Goal: Navigation & Orientation: Find specific page/section

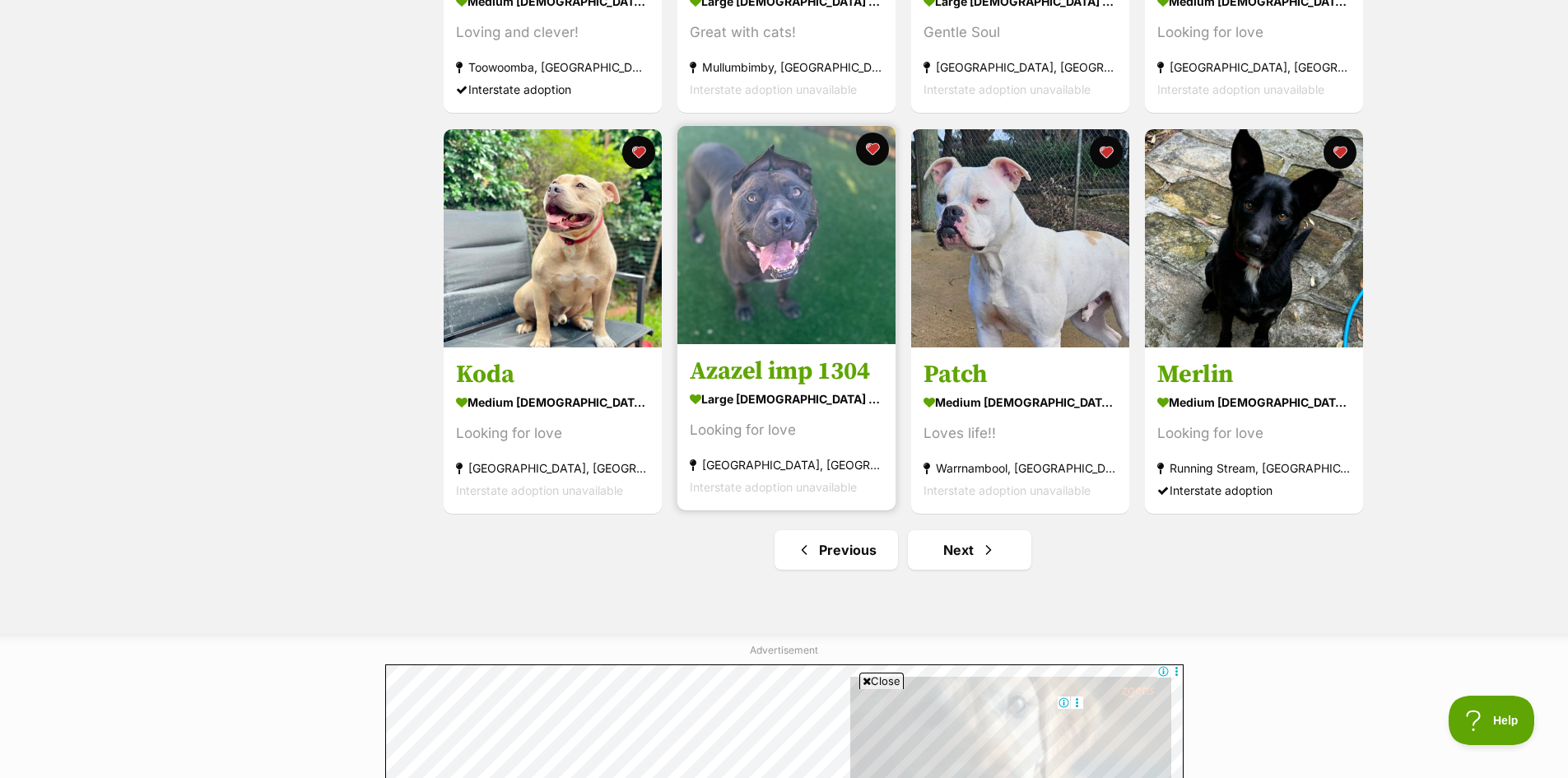
scroll to position [1812, 0]
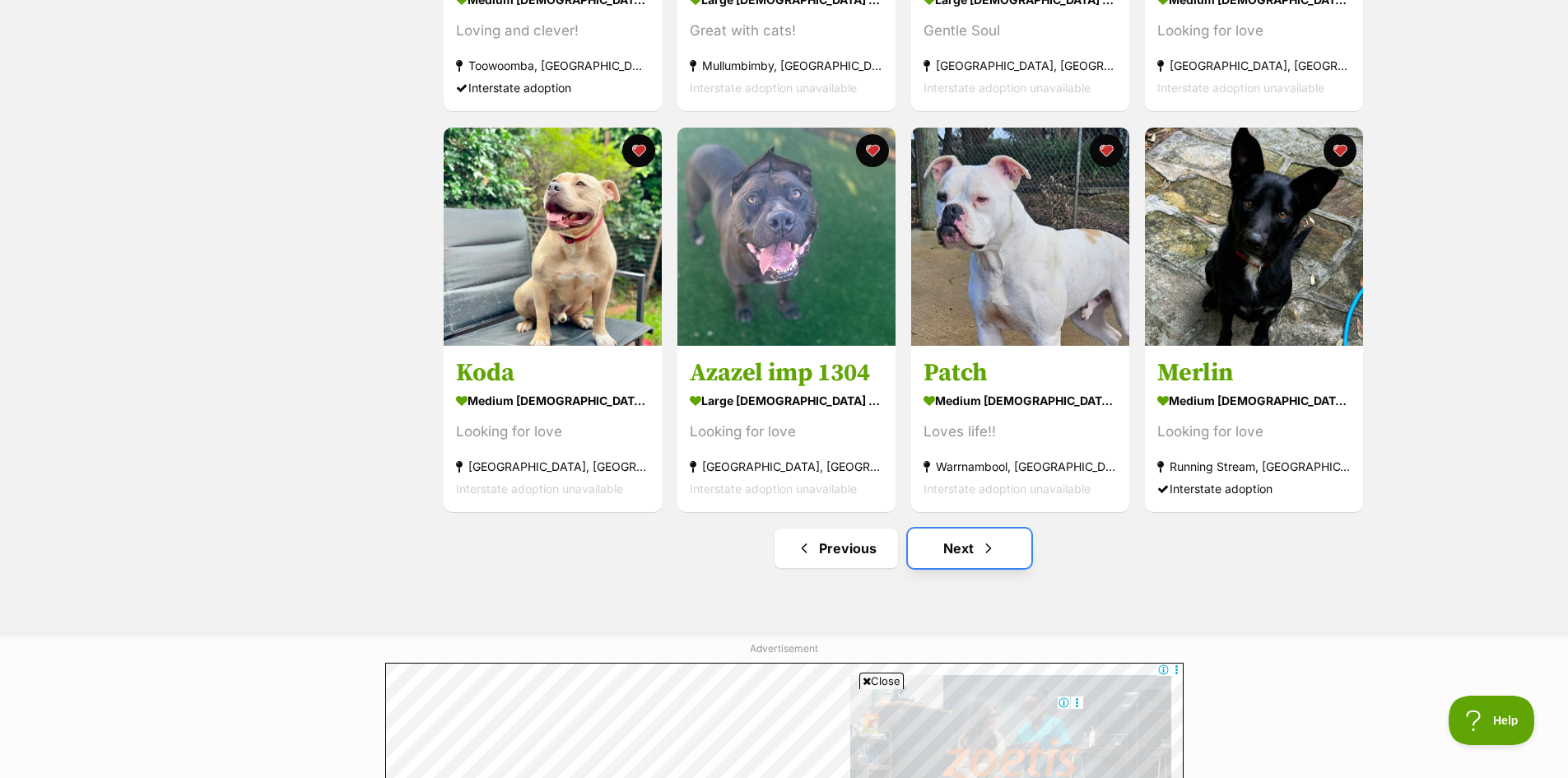
click at [972, 562] on link "Next" at bounding box center [969, 548] width 123 height 39
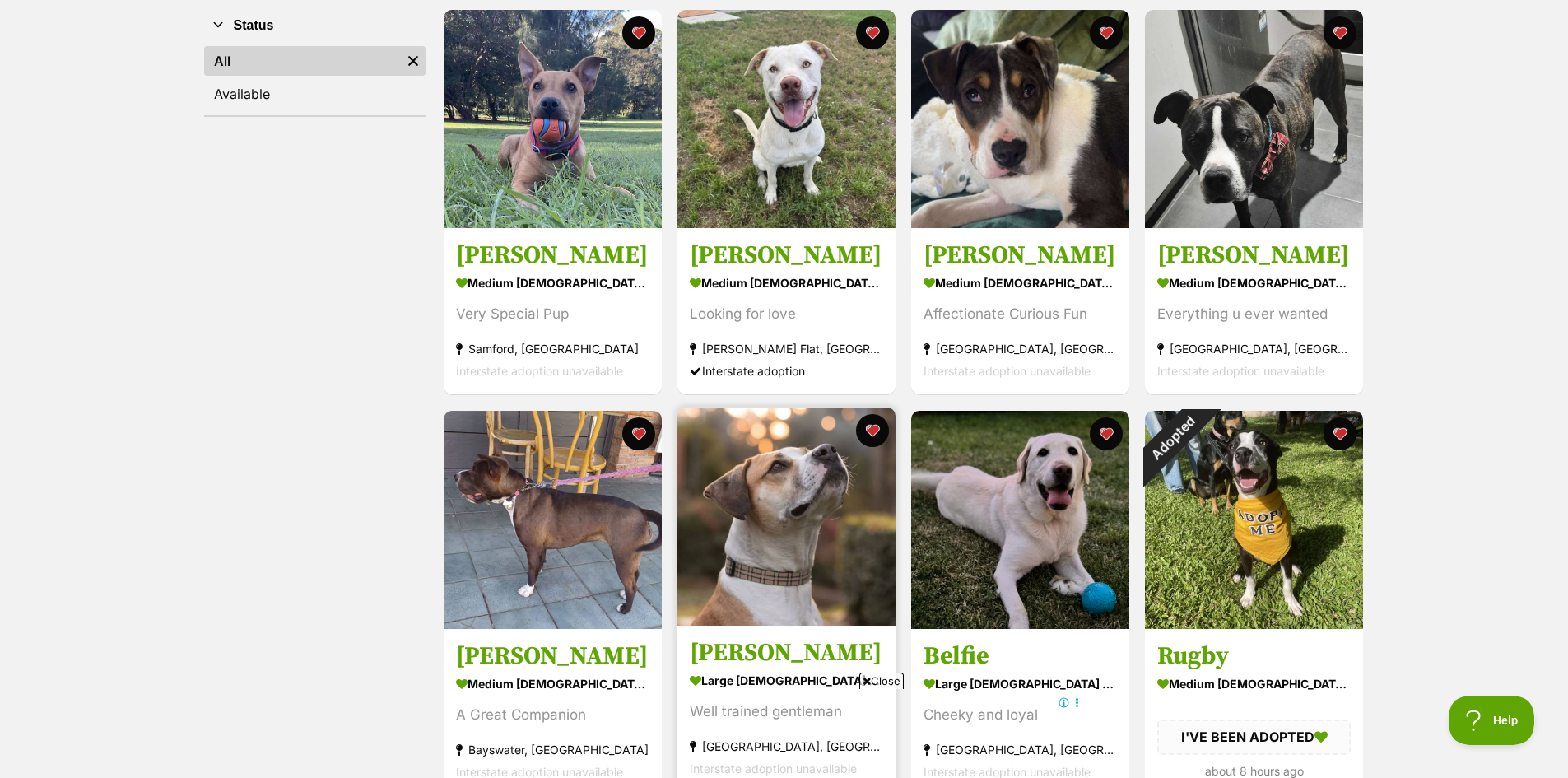
scroll to position [330, 0]
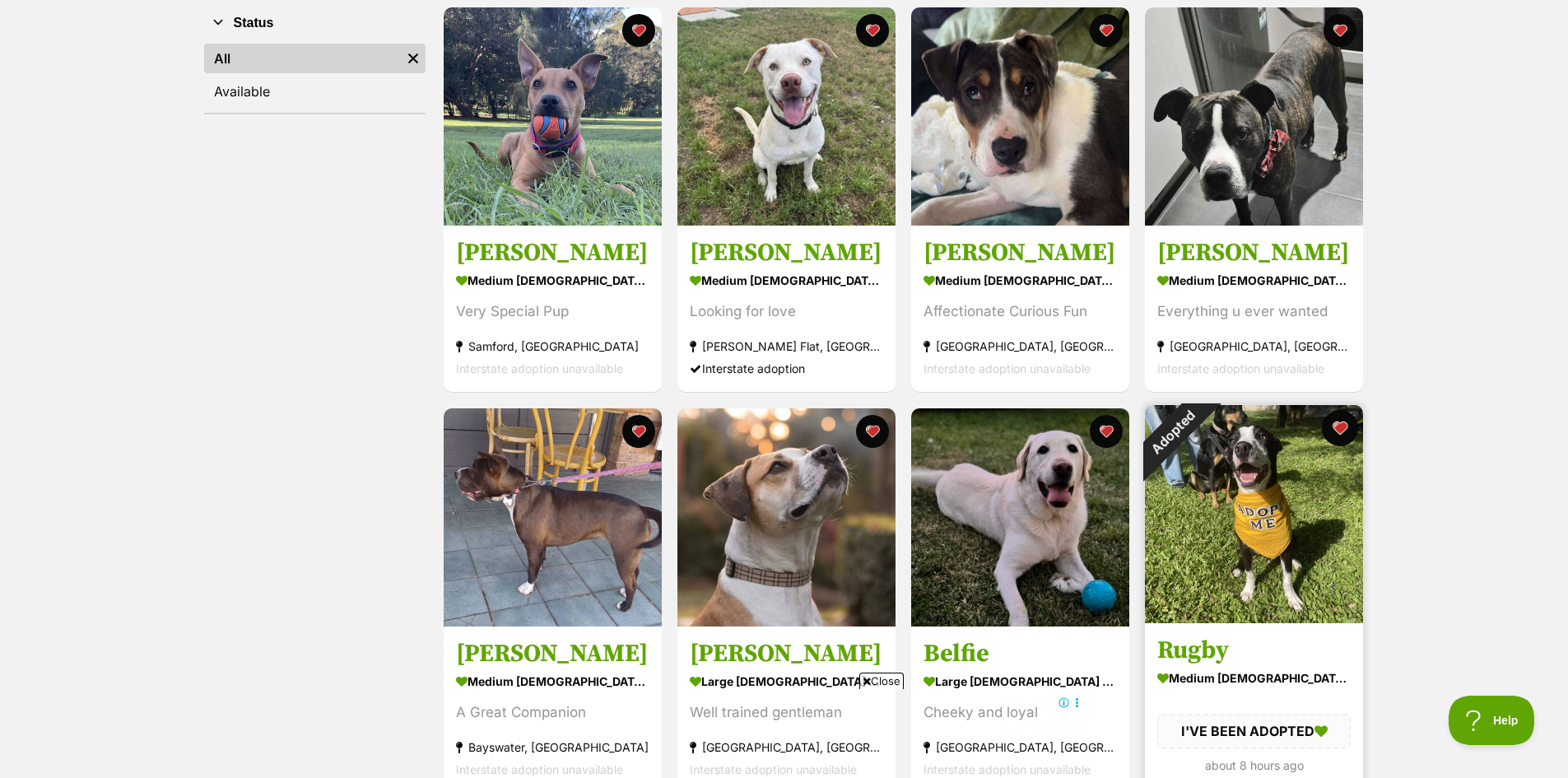
click at [1340, 430] on button "favourite" at bounding box center [1340, 428] width 37 height 37
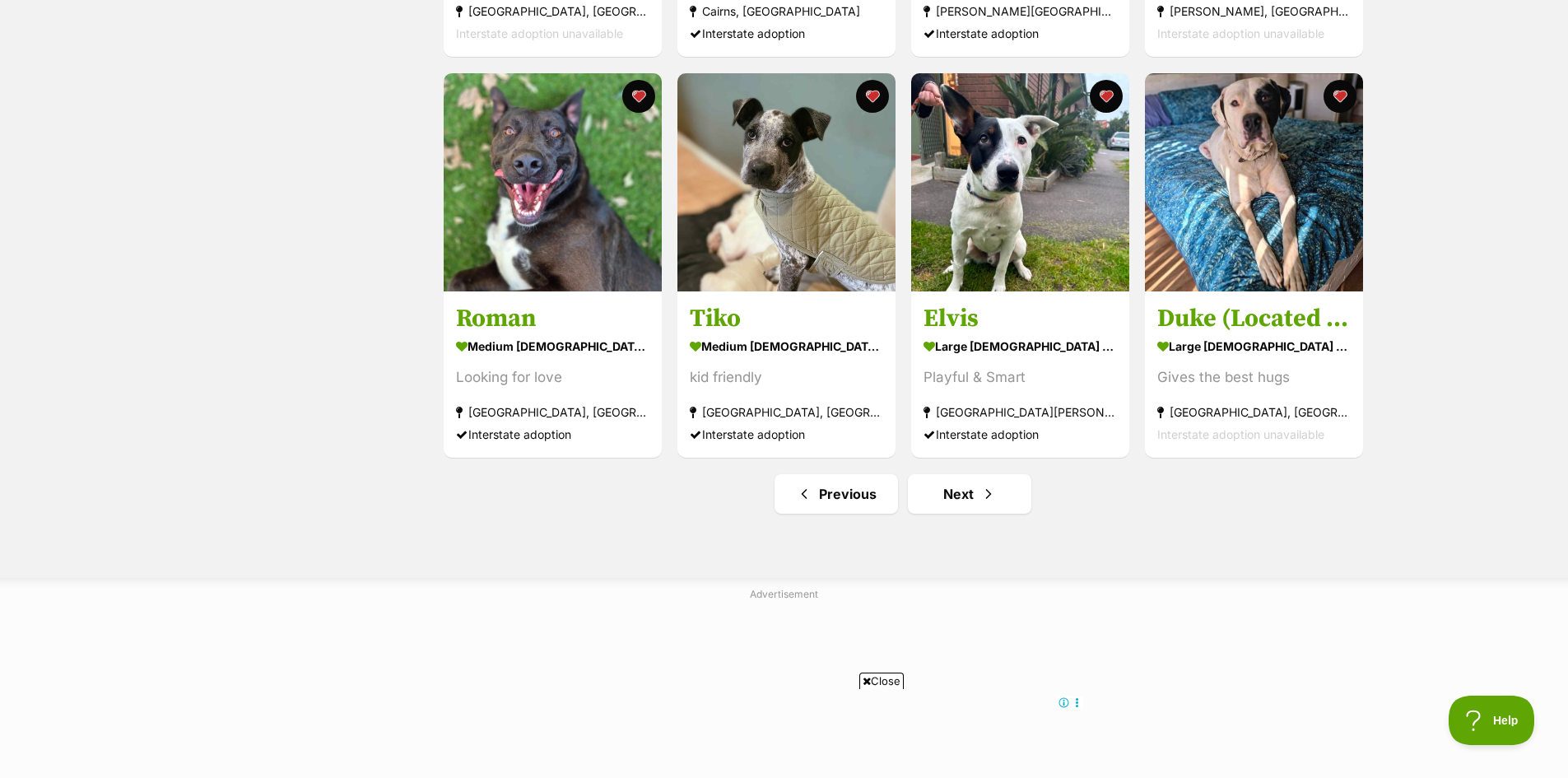
scroll to position [1894, 0]
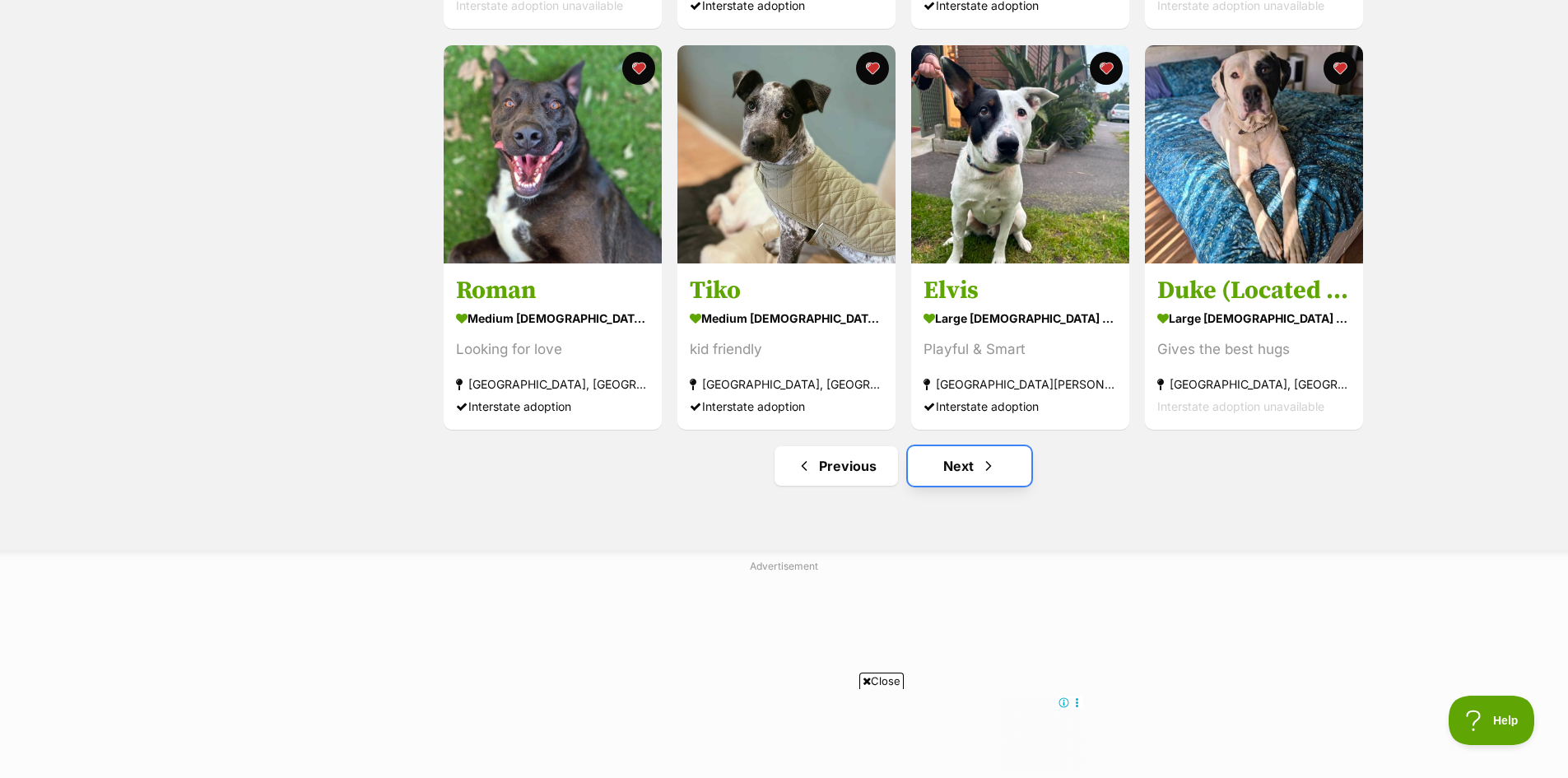
click at [959, 472] on link "Next" at bounding box center [969, 466] width 123 height 39
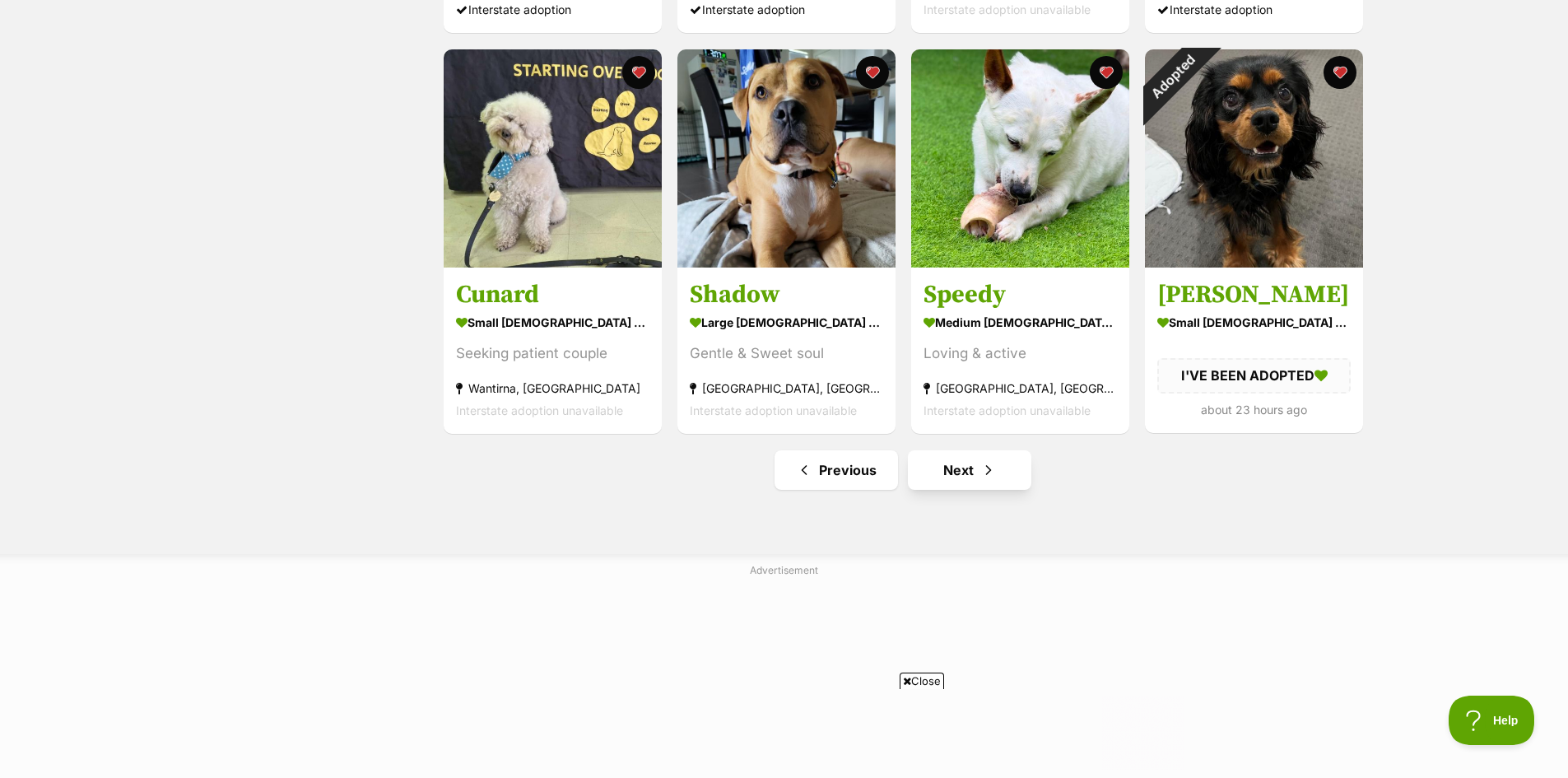
scroll to position [1894, 0]
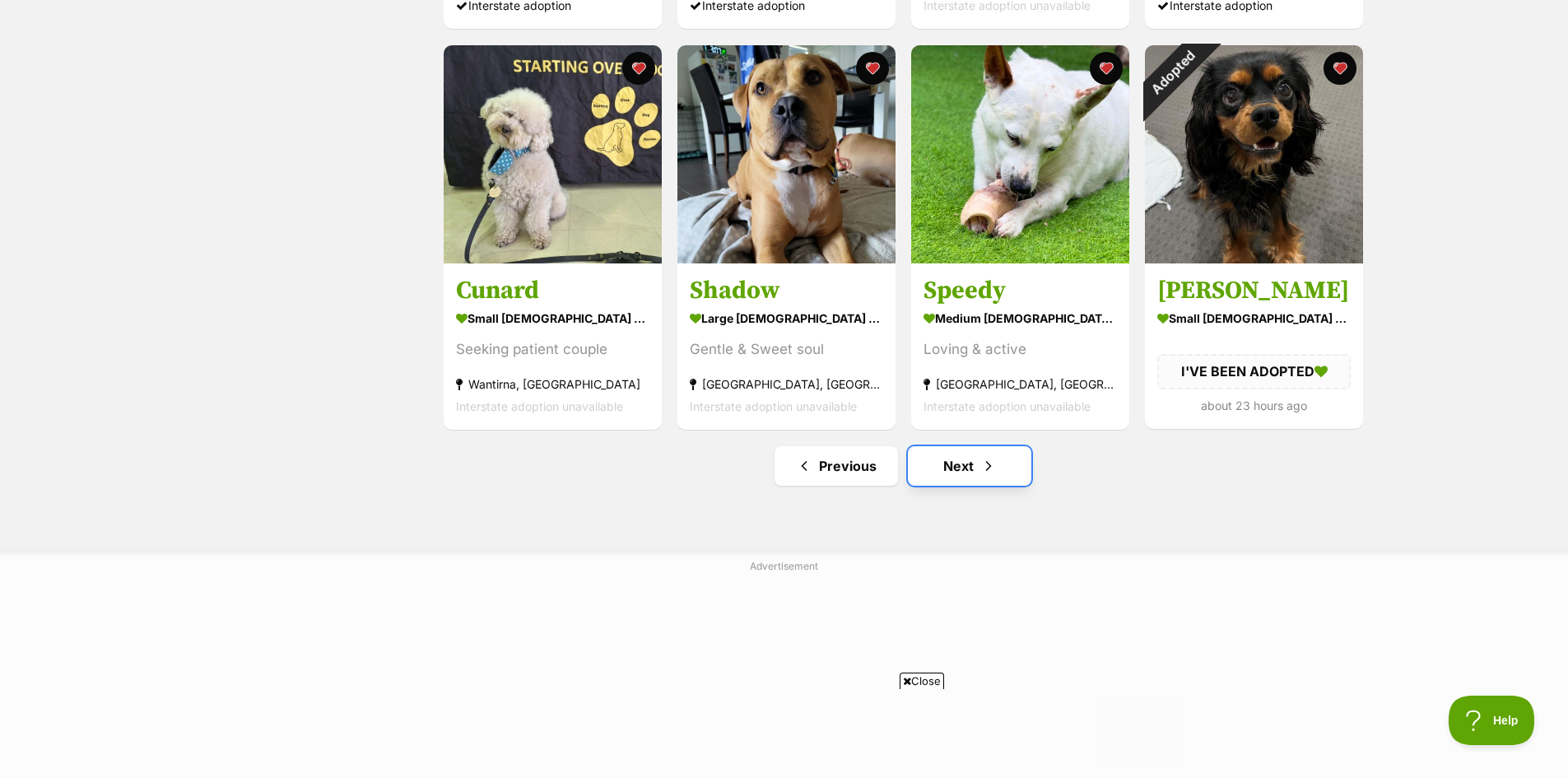
click at [960, 473] on link "Next" at bounding box center [969, 466] width 123 height 39
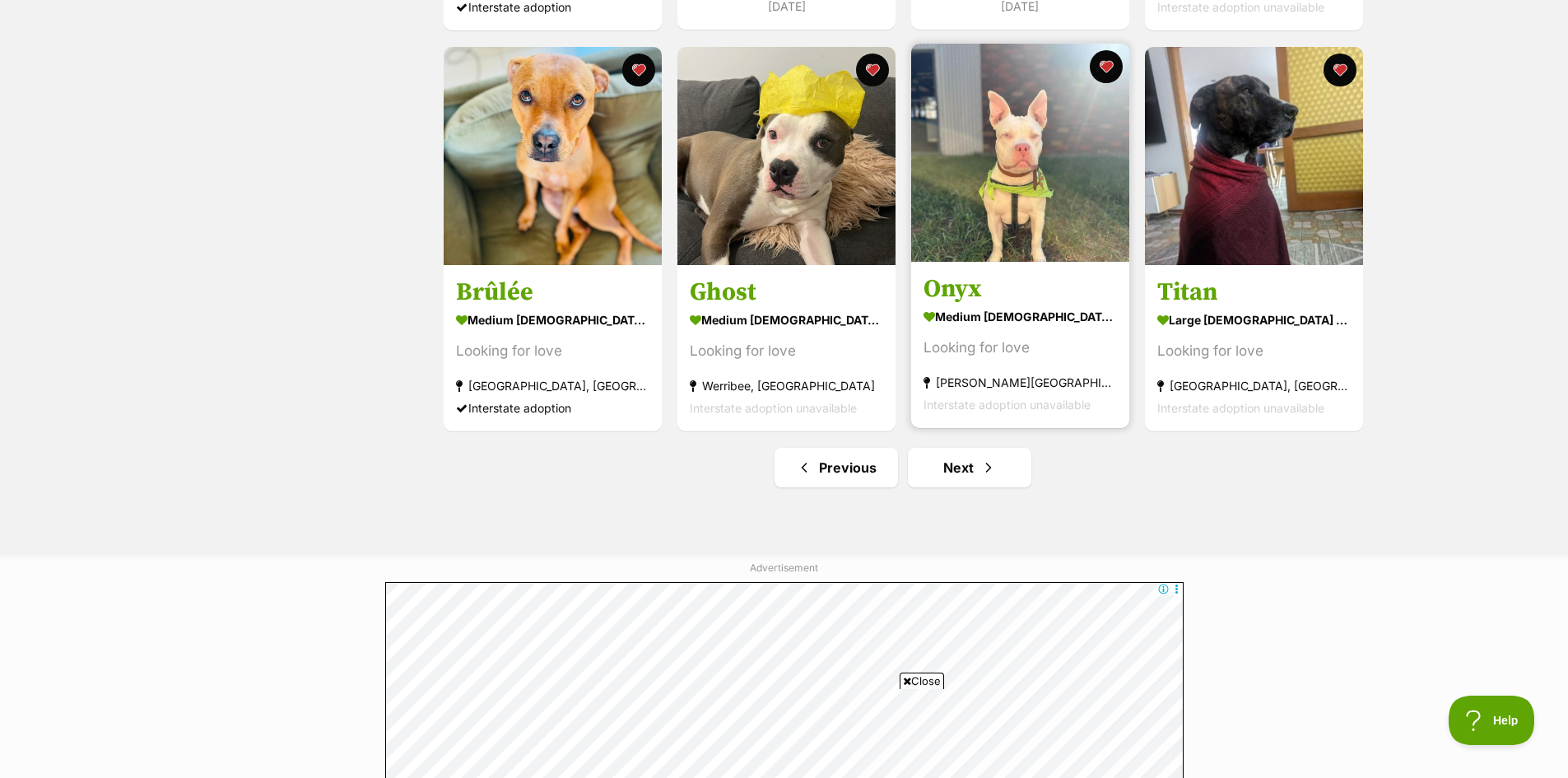
scroll to position [1894, 0]
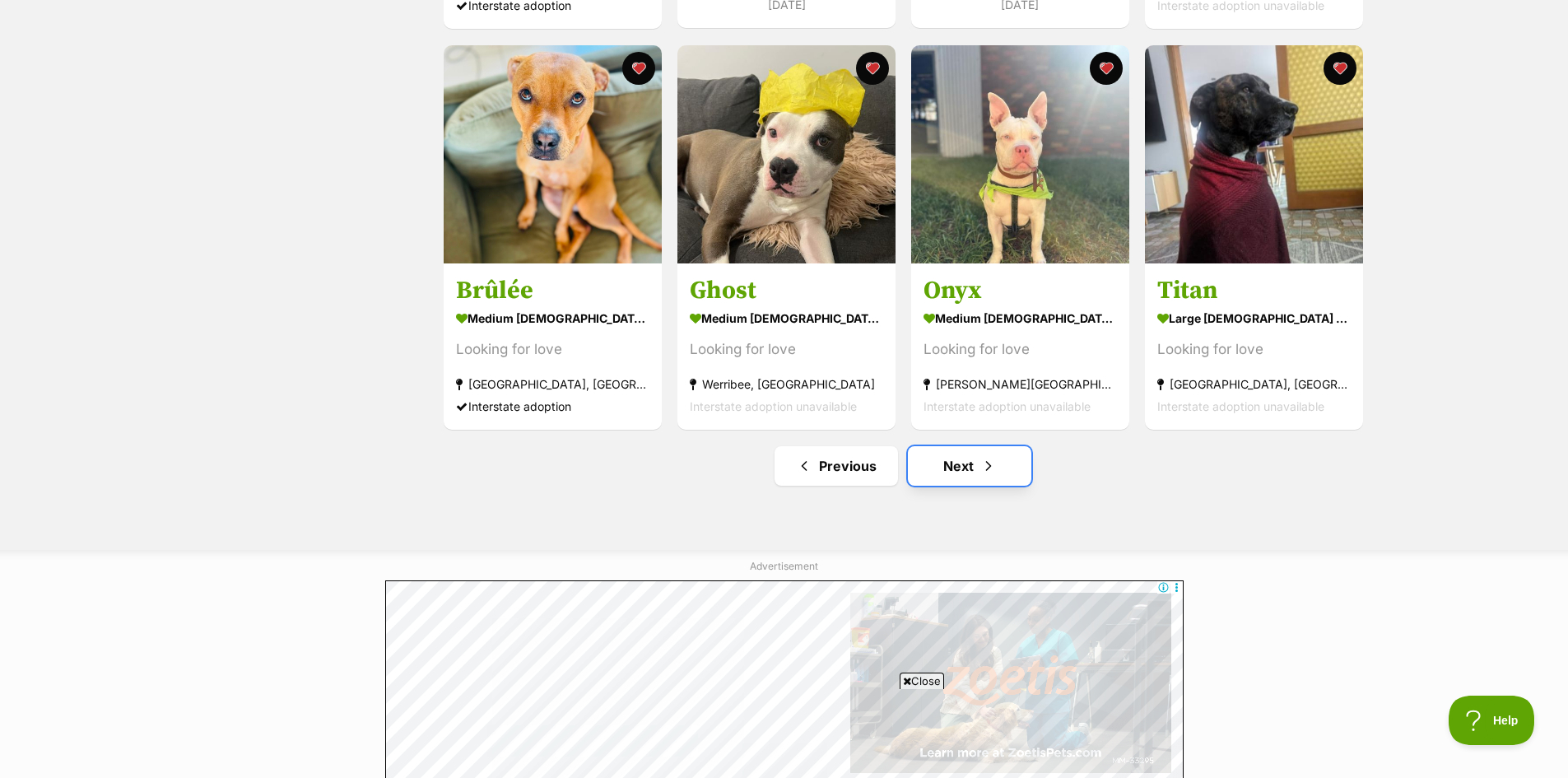
click at [969, 466] on link "Next" at bounding box center [969, 466] width 123 height 39
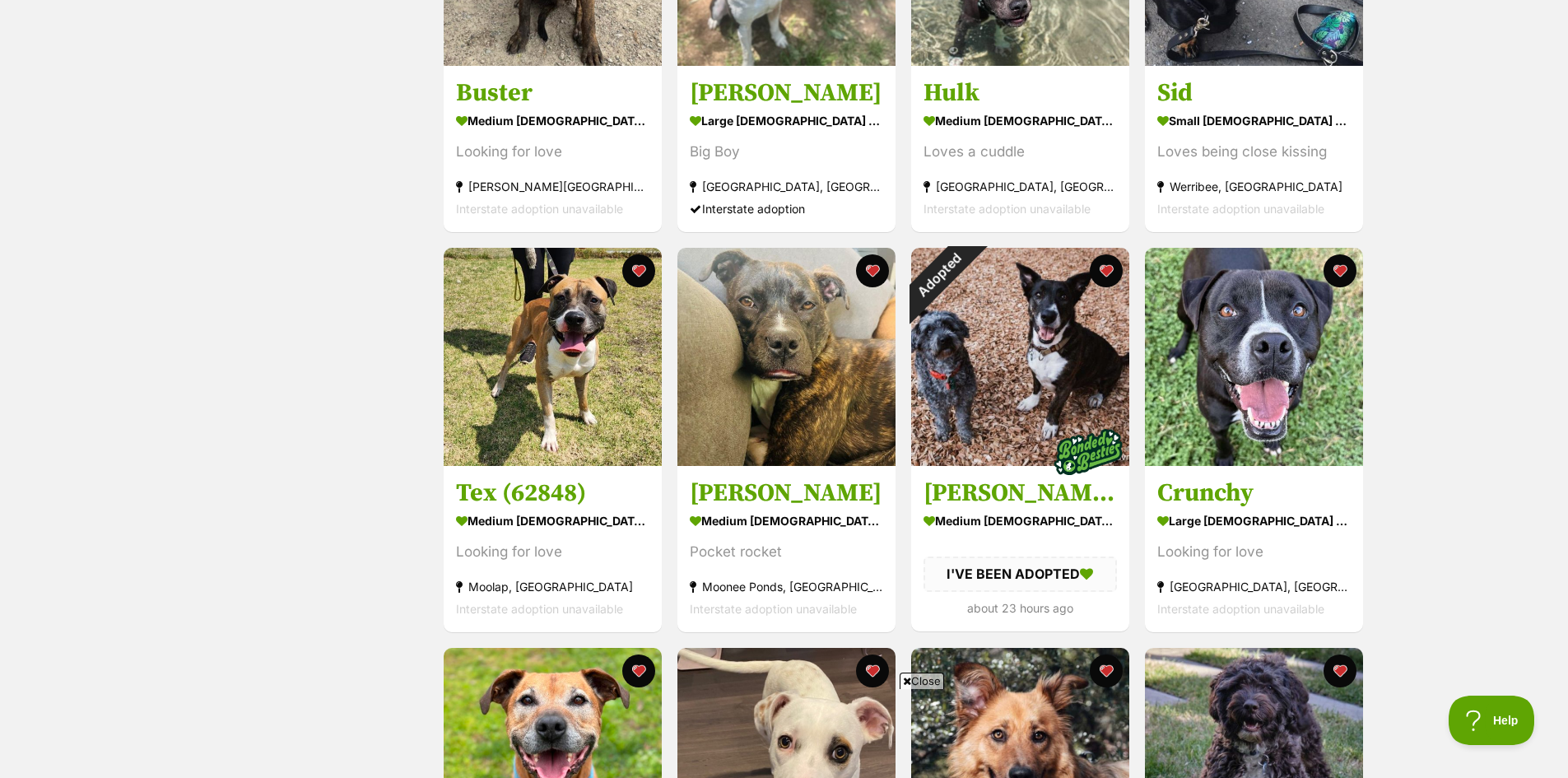
scroll to position [906, 0]
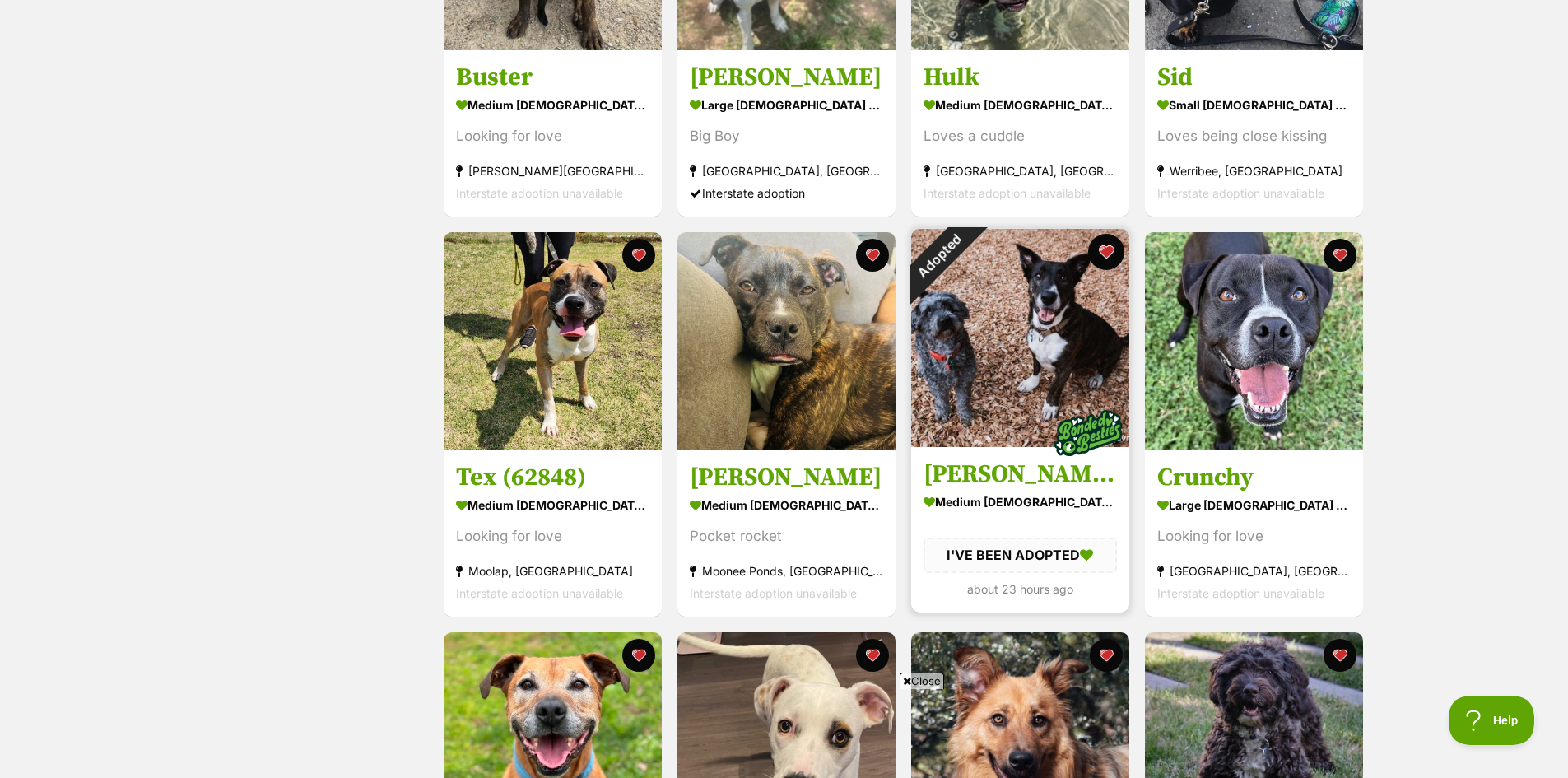
click at [1112, 247] on button "favourite" at bounding box center [1106, 252] width 37 height 37
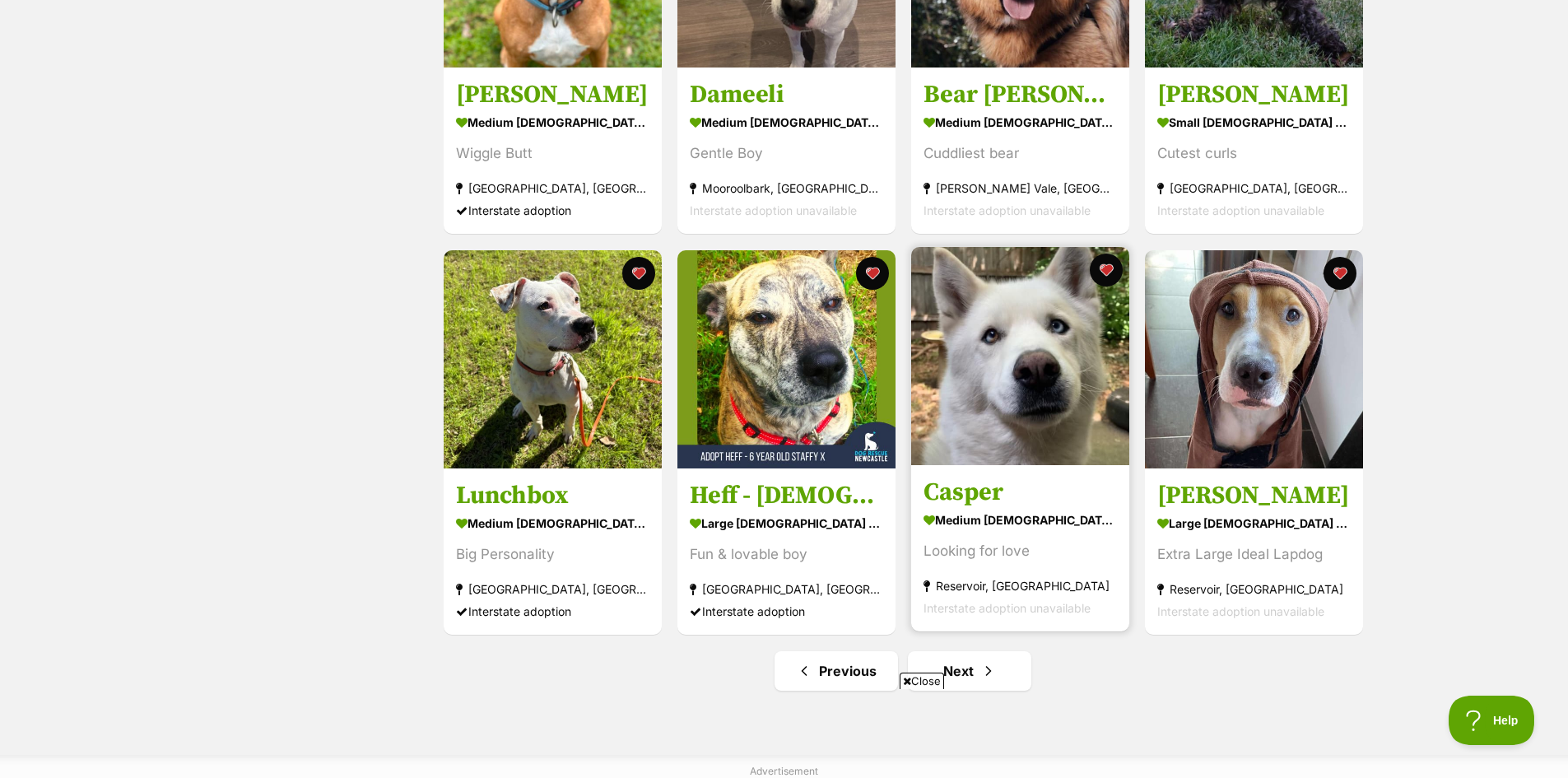
scroll to position [1812, 0]
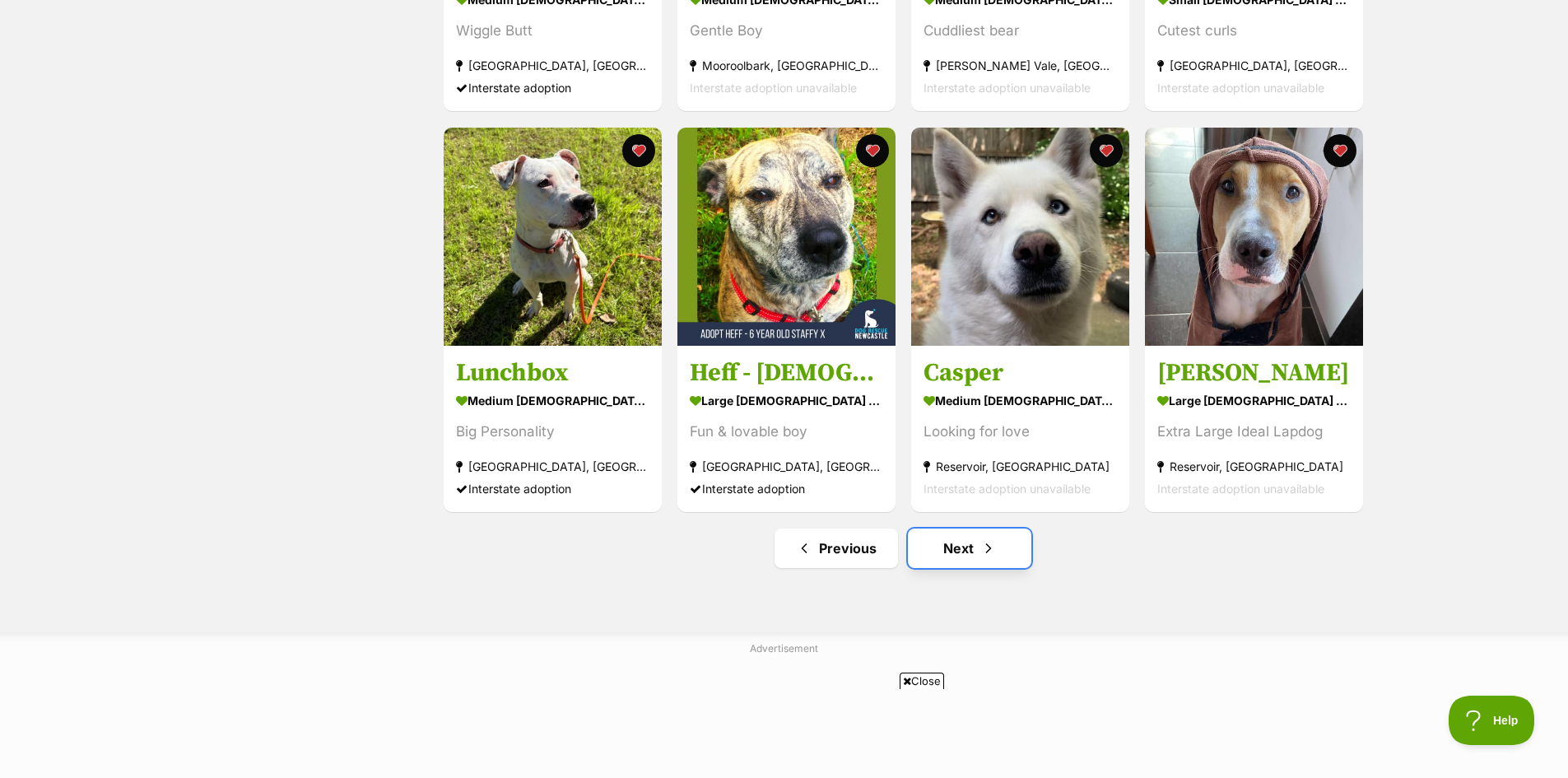
click at [958, 552] on link "Next" at bounding box center [969, 548] width 123 height 39
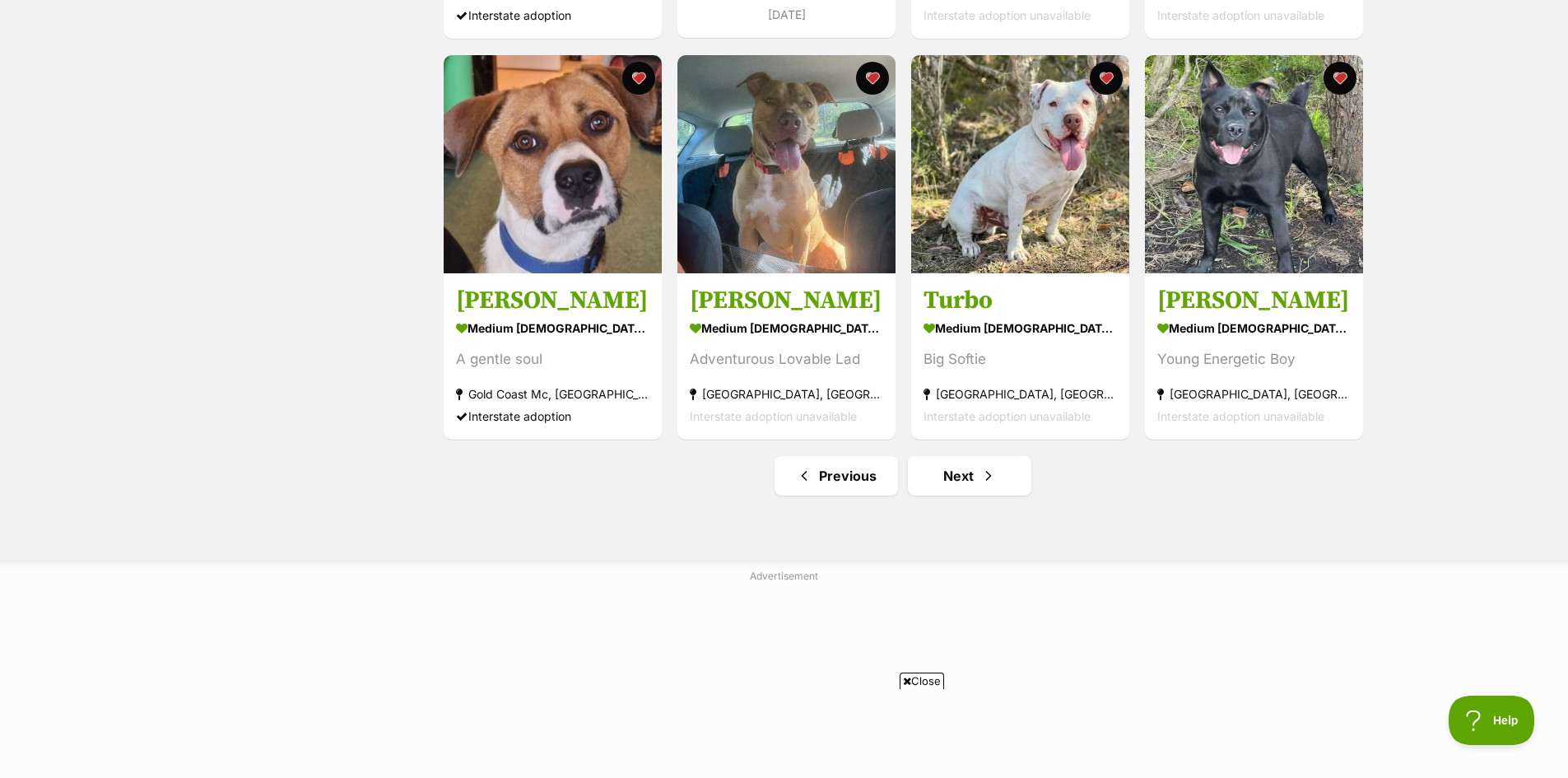
scroll to position [1894, 0]
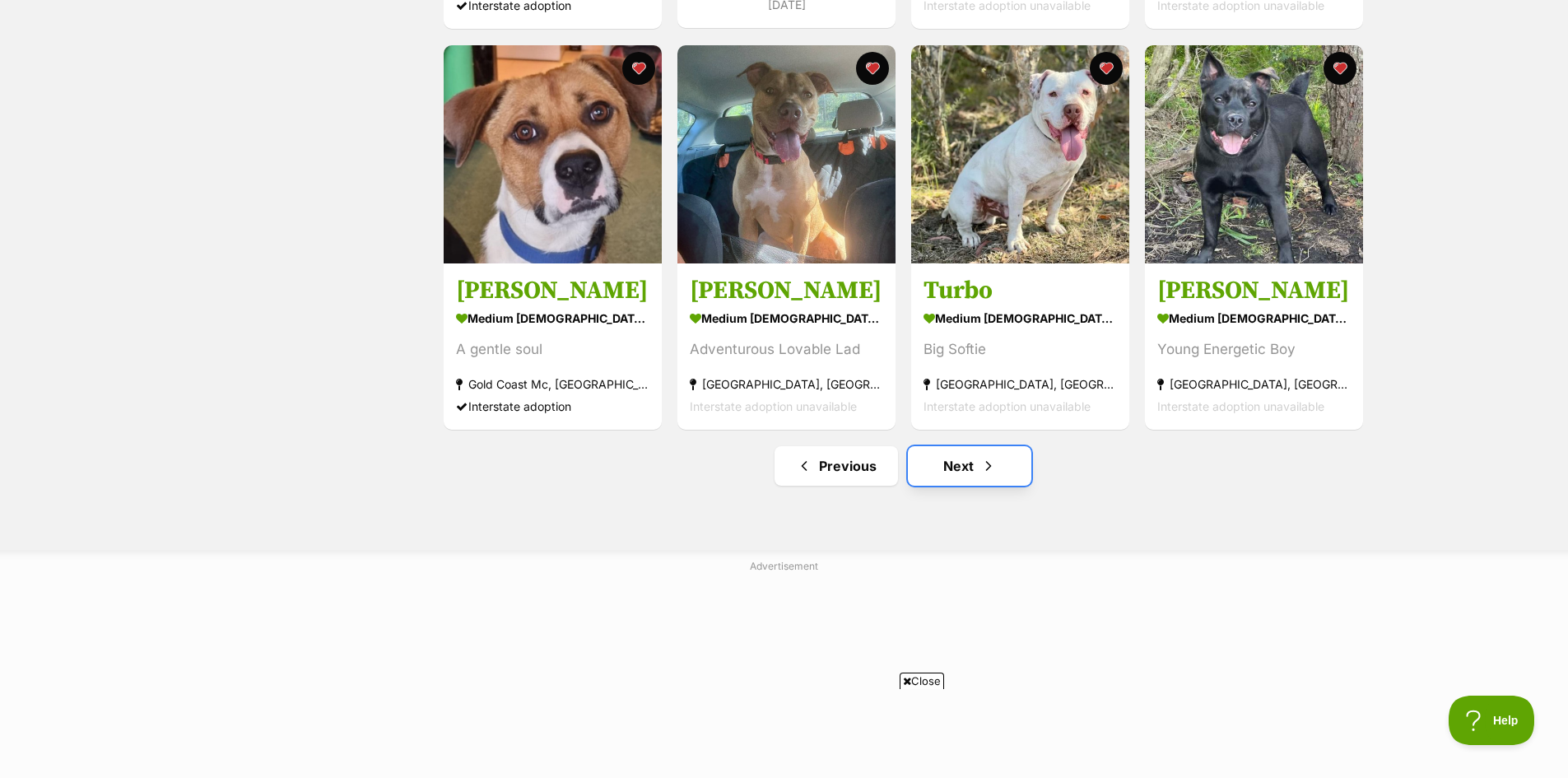
click at [972, 470] on link "Next" at bounding box center [969, 466] width 123 height 39
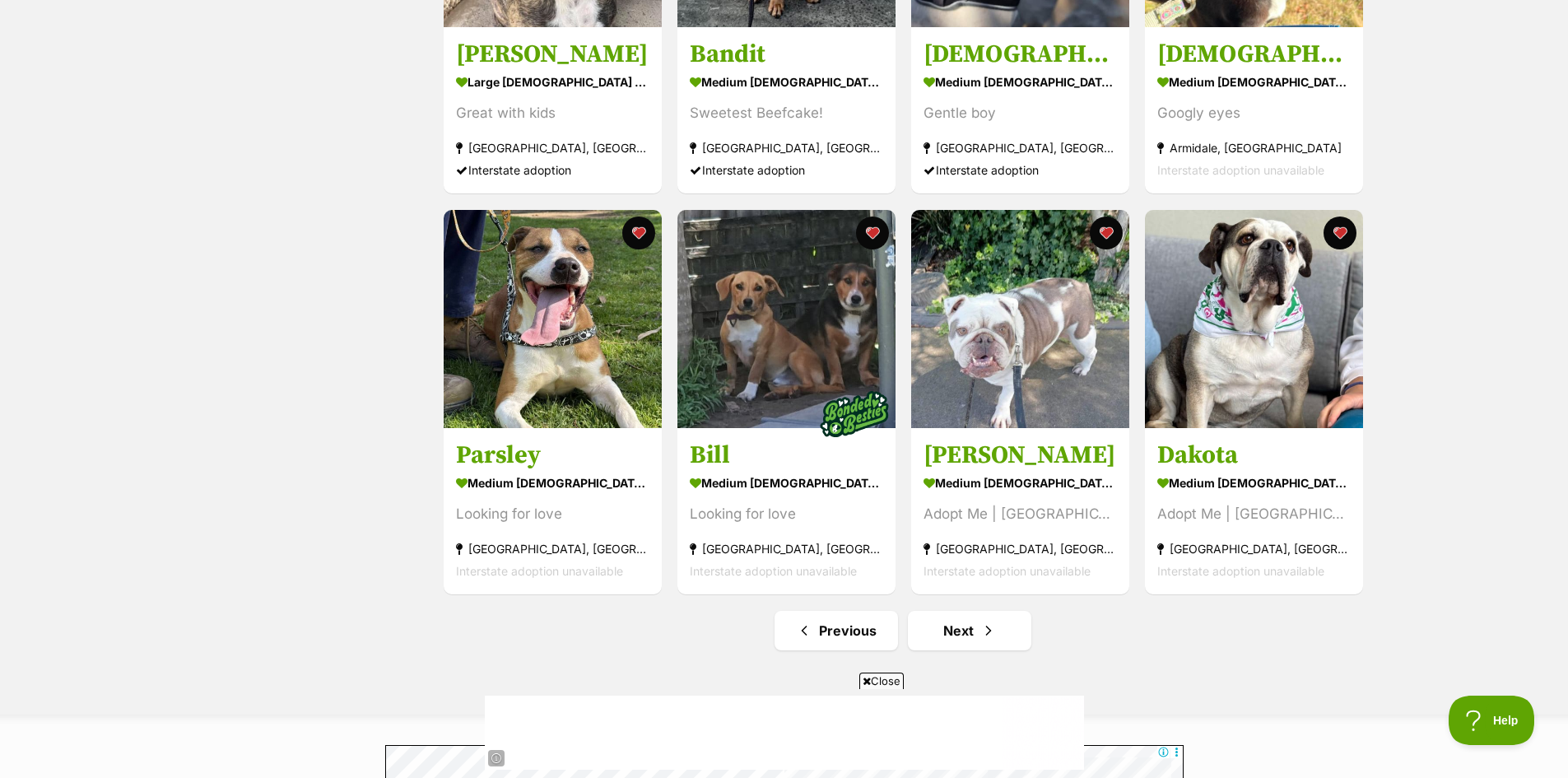
scroll to position [1894, 0]
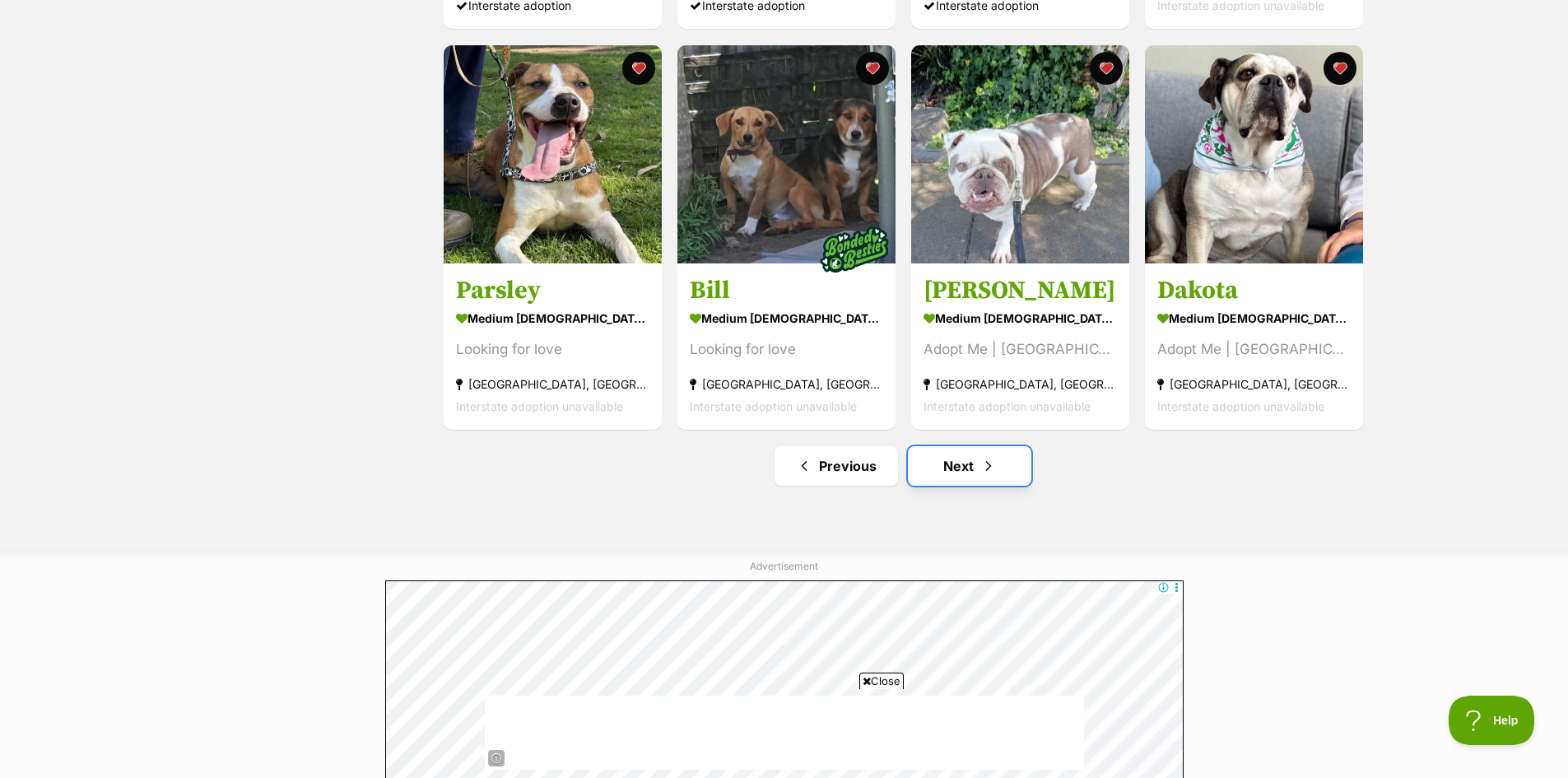
click at [966, 470] on link "Next" at bounding box center [969, 466] width 123 height 39
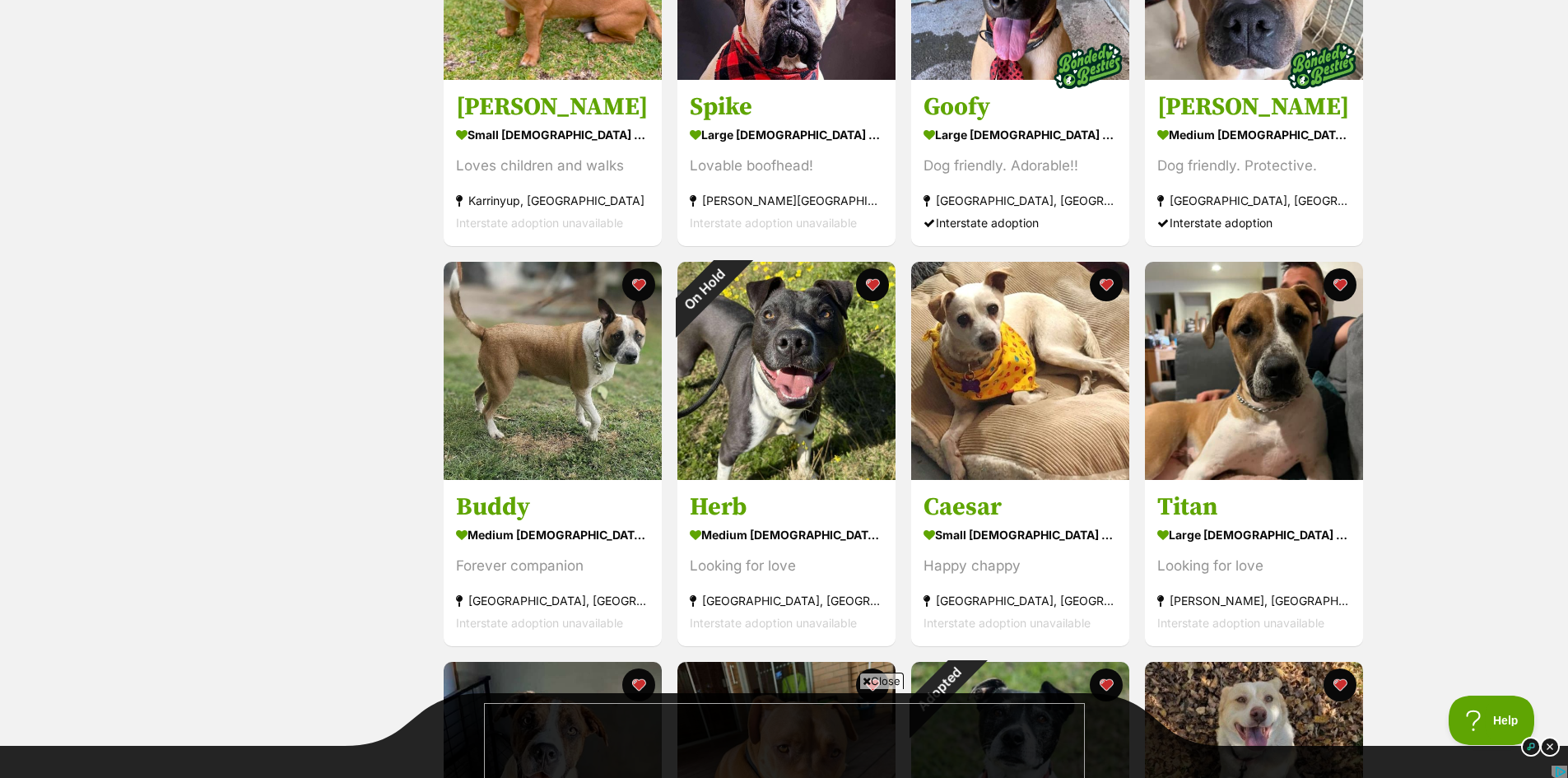
scroll to position [906, 0]
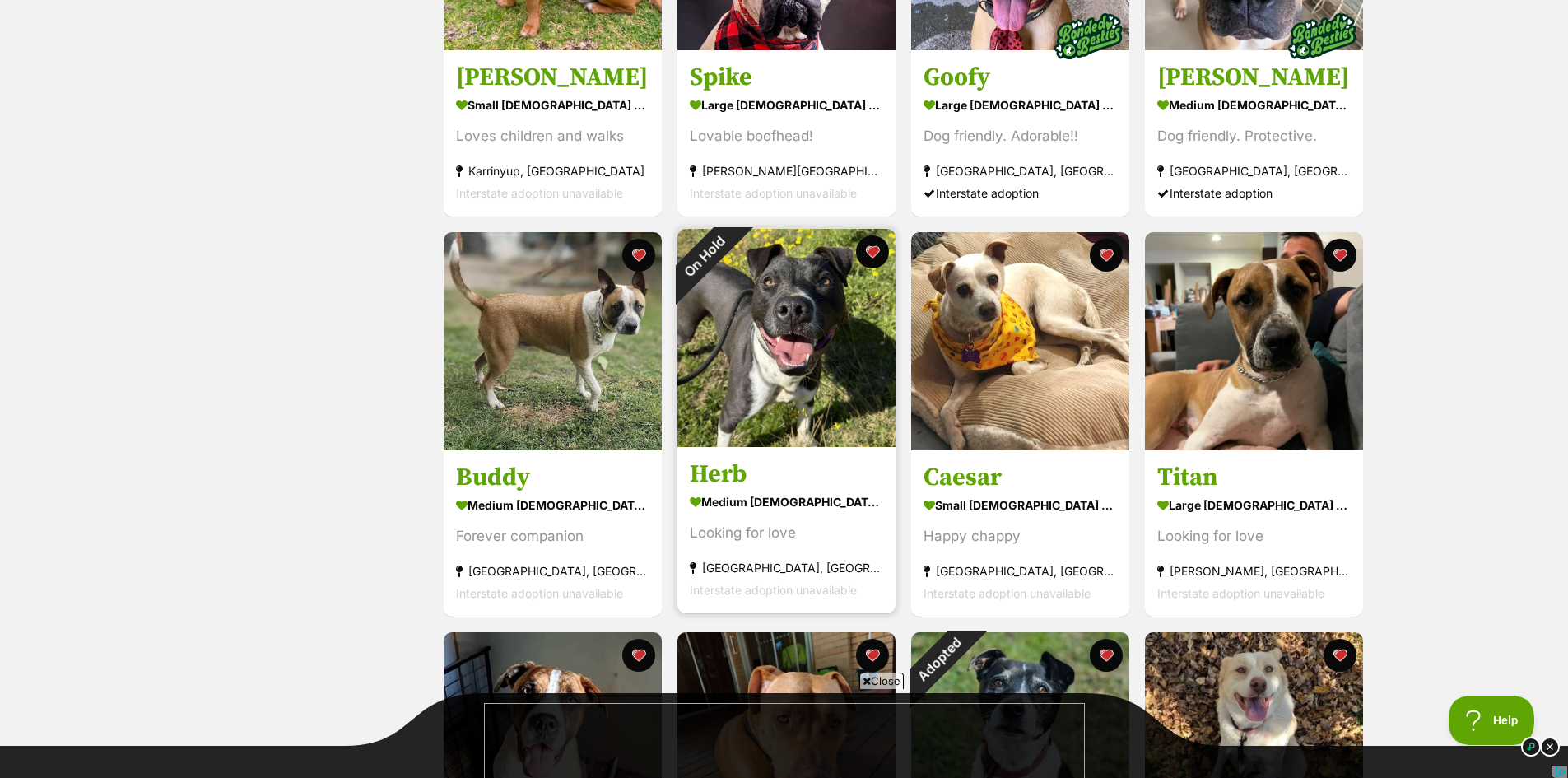
click at [790, 397] on img at bounding box center [786, 338] width 218 height 218
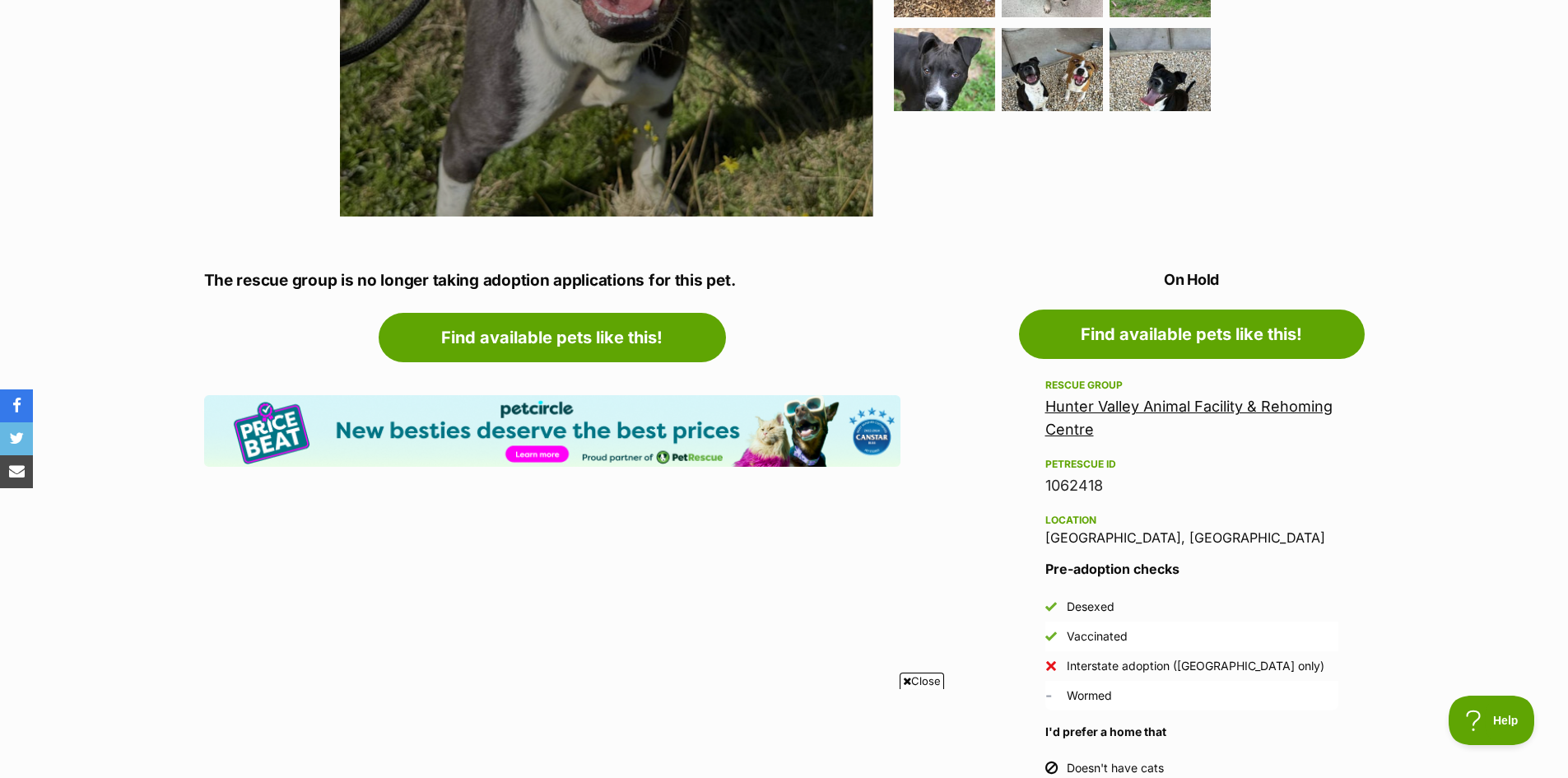
scroll to position [658, 0]
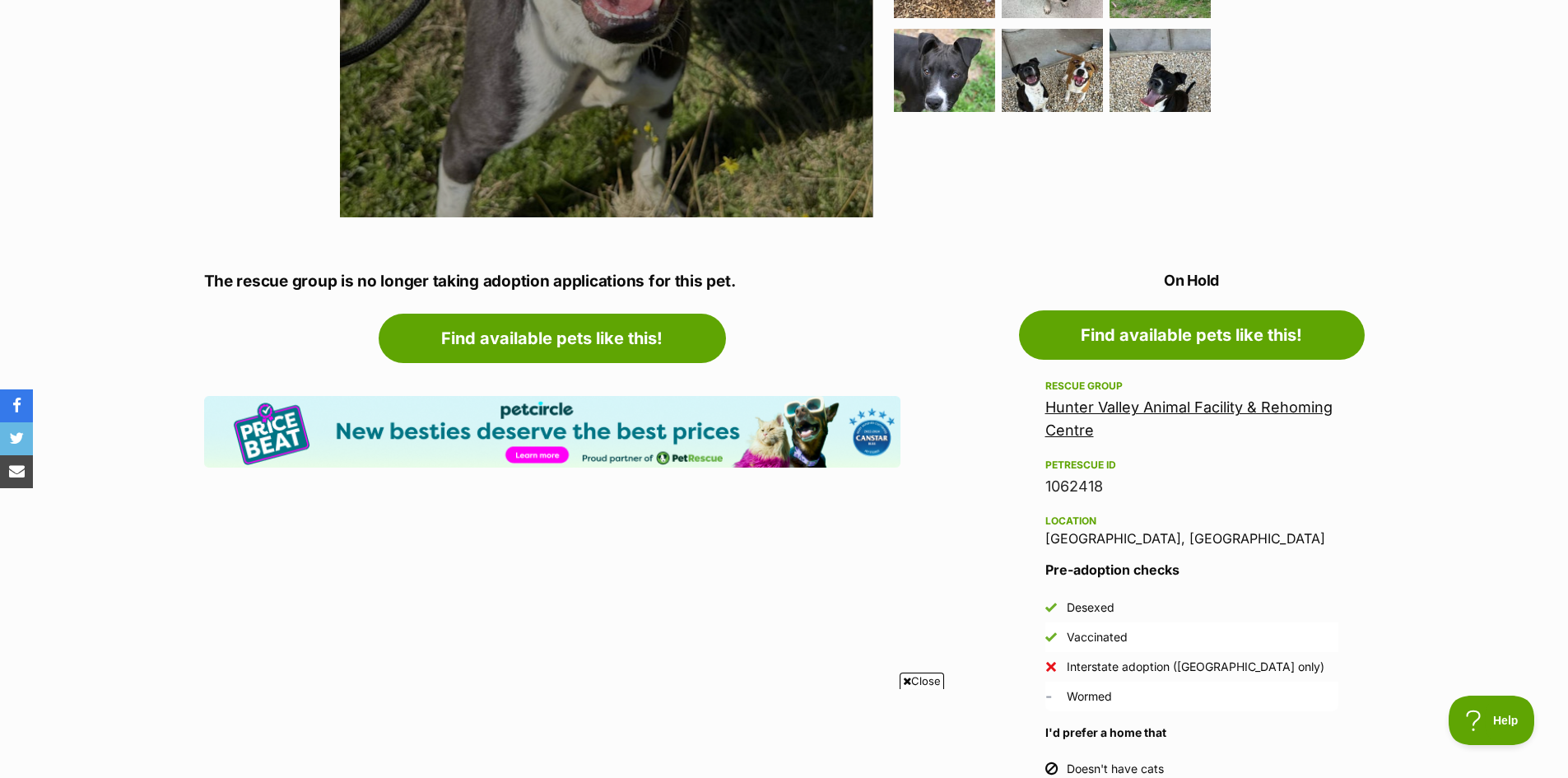
click at [1171, 407] on link "Hunter Valley Animal Facility & Rehoming Centre" at bounding box center [1188, 418] width 287 height 40
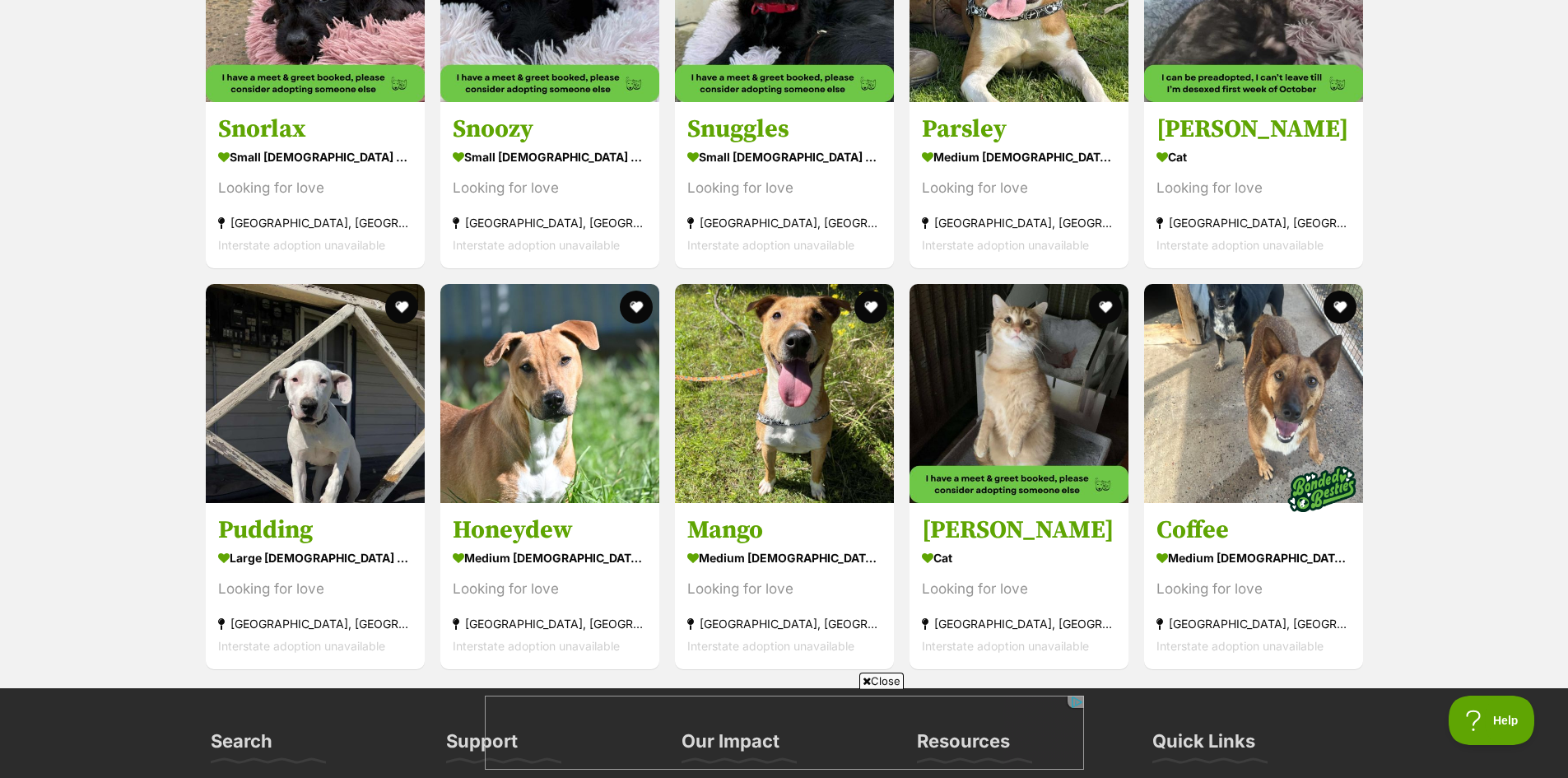
scroll to position [3294, 0]
